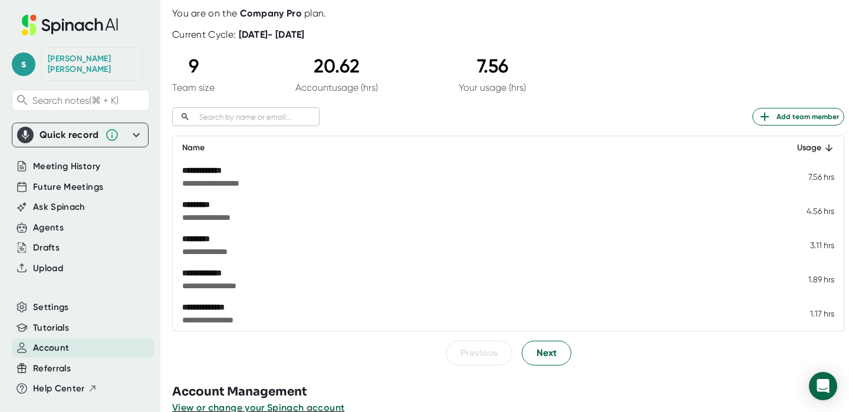
scroll to position [89, 0]
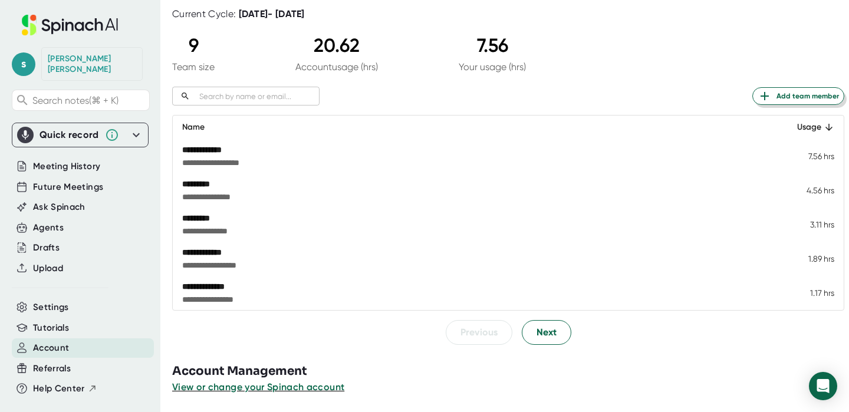
click at [806, 93] on span "Add team member" at bounding box center [798, 96] width 81 height 14
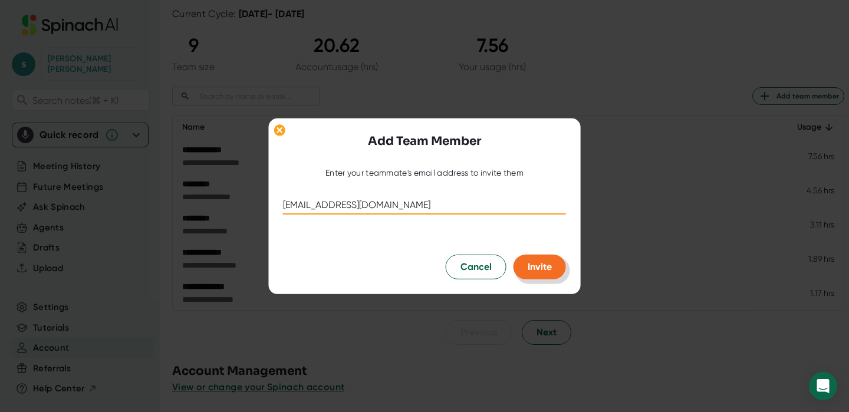
type input "[EMAIL_ADDRESS][DOMAIN_NAME]"
click at [542, 268] on span "Invite" at bounding box center [540, 266] width 24 height 11
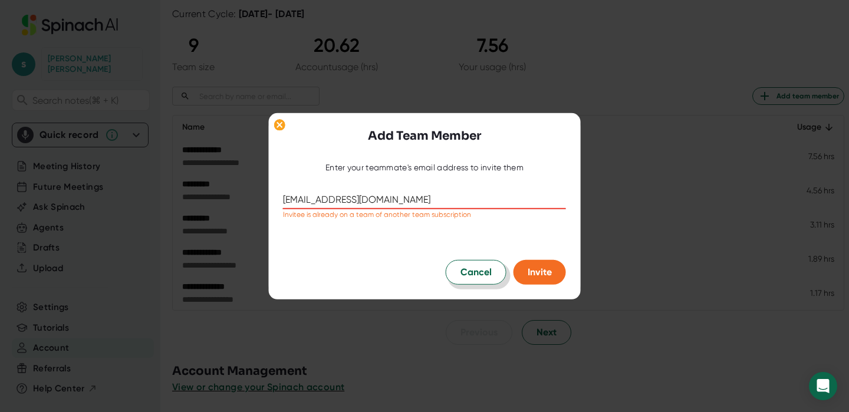
click at [463, 276] on span "Cancel" at bounding box center [475, 272] width 31 height 14
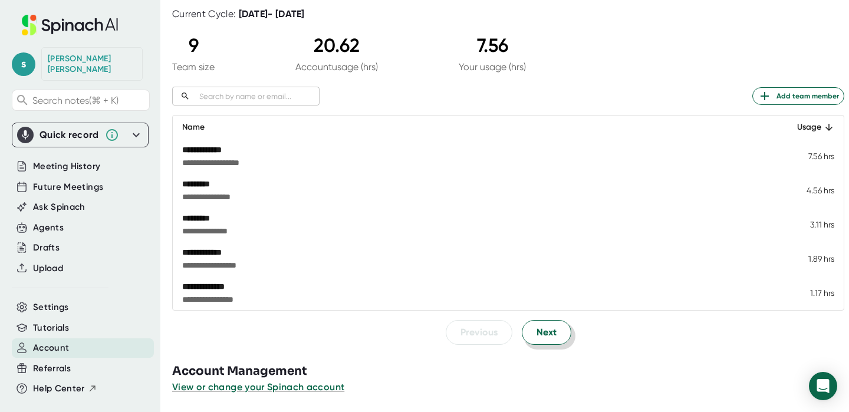
click at [542, 329] on span "Next" at bounding box center [546, 332] width 20 height 14
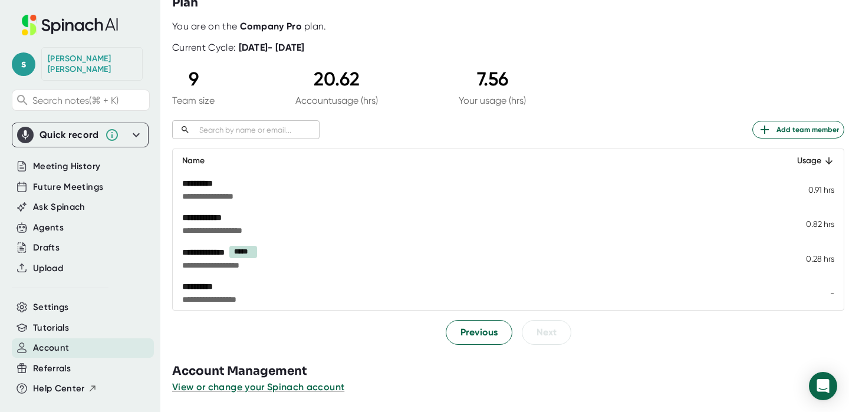
scroll to position [55, 0]
click at [476, 338] on span "Previous" at bounding box center [478, 332] width 37 height 14
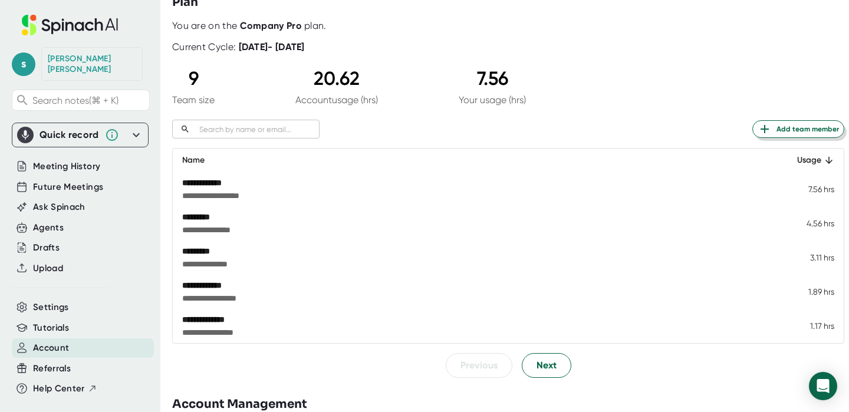
click at [790, 127] on span "Add team member" at bounding box center [798, 129] width 81 height 14
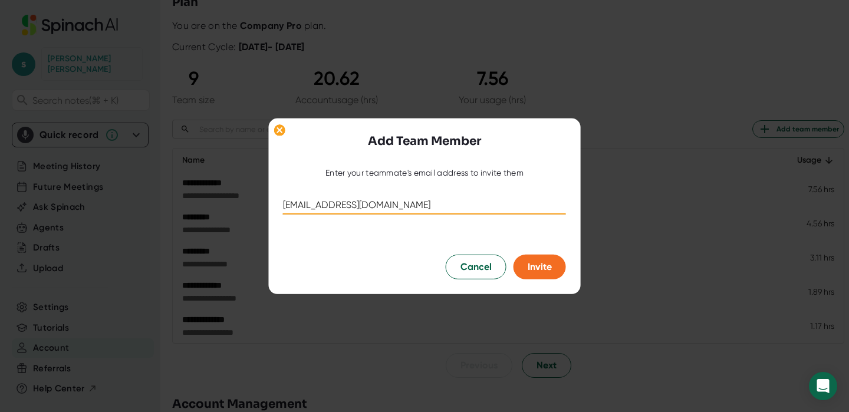
type input "[EMAIL_ADDRESS][DOMAIN_NAME]"
click at [550, 268] on span "Invite" at bounding box center [540, 266] width 24 height 11
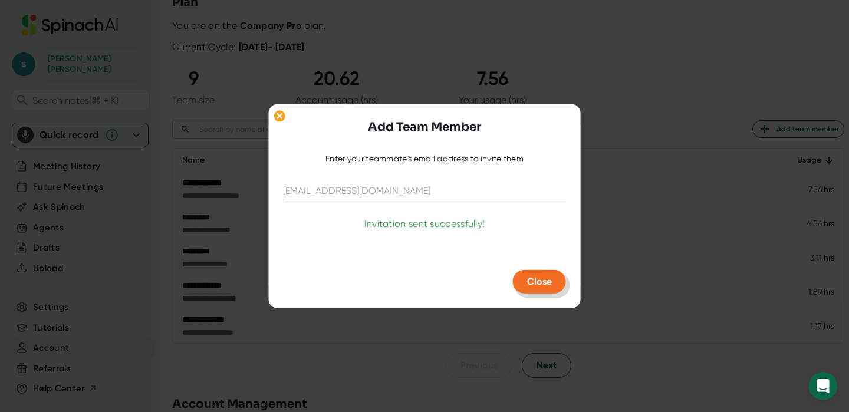
click at [542, 282] on span "Close" at bounding box center [539, 281] width 25 height 11
